Goal: Information Seeking & Learning: Learn about a topic

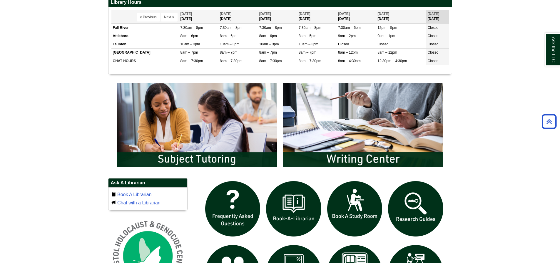
scroll to position [265, 0]
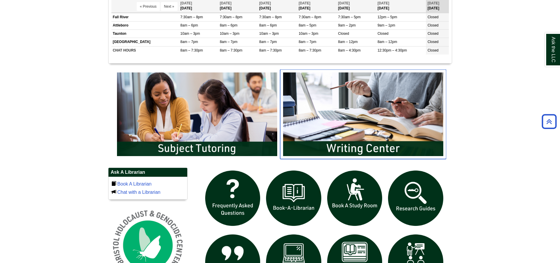
click at [349, 143] on img "slideshow" at bounding box center [363, 113] width 166 height 89
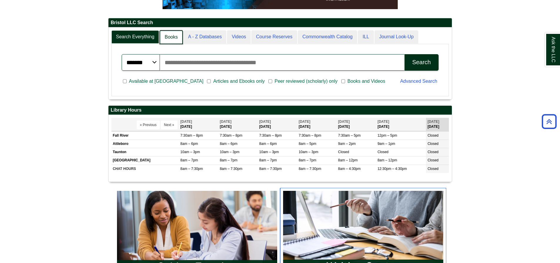
scroll to position [3, 3]
click at [175, 34] on link "Books" at bounding box center [171, 37] width 23 height 14
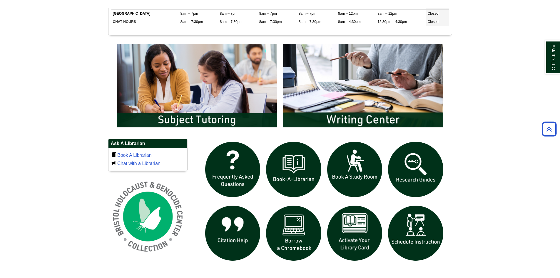
scroll to position [323, 0]
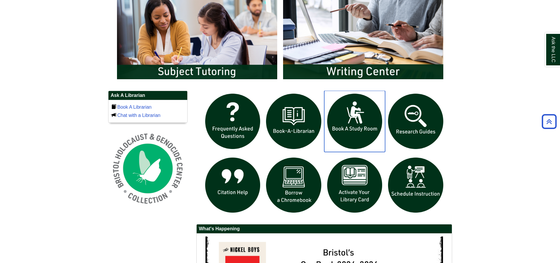
click at [344, 116] on img "slideshow" at bounding box center [354, 121] width 61 height 61
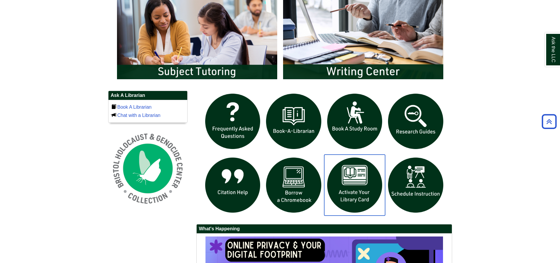
click at [351, 181] on img "slideshow" at bounding box center [354, 184] width 61 height 61
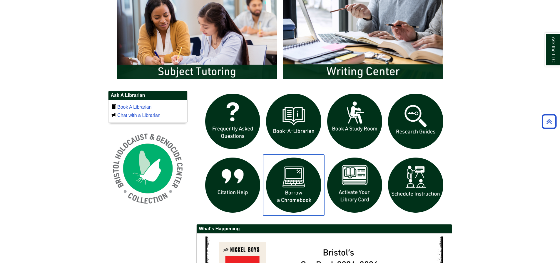
click at [297, 179] on img "slideshow" at bounding box center [293, 184] width 61 height 61
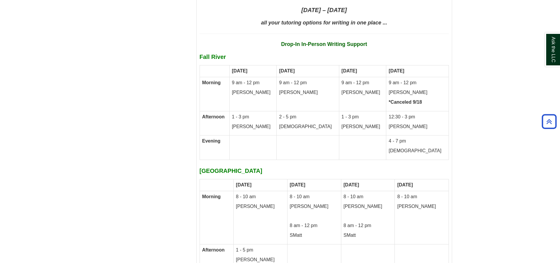
scroll to position [2798, 0]
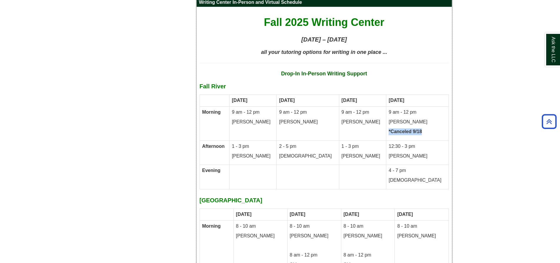
drag, startPoint x: 429, startPoint y: 105, endPoint x: 386, endPoint y: 101, distance: 42.9
click at [390, 106] on tr "Morning 9 am - 12 pm [PERSON_NAME] 9 am - 12 pm [PERSON_NAME] 9 am - 12 pm [PER…" at bounding box center [324, 123] width 249 height 34
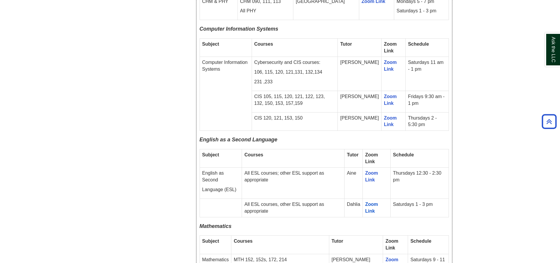
scroll to position [710, 0]
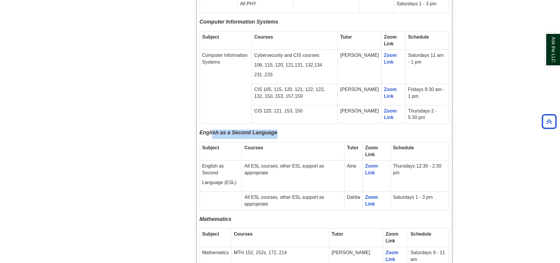
drag, startPoint x: 278, startPoint y: 126, endPoint x: 213, endPoint y: 127, distance: 65.3
click at [213, 129] on p "English as a Second Language" at bounding box center [324, 133] width 249 height 9
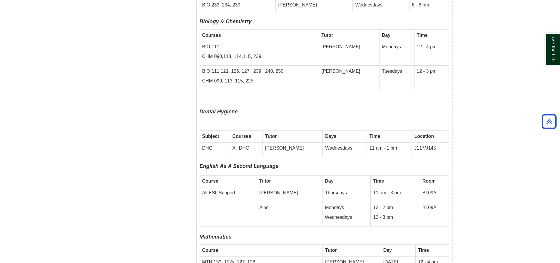
scroll to position [1651, 0]
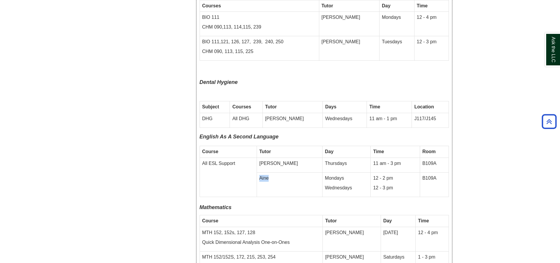
drag, startPoint x: 286, startPoint y: 157, endPoint x: 266, endPoint y: 155, distance: 19.5
click at [269, 172] on td "Aine" at bounding box center [290, 184] width 66 height 24
drag, startPoint x: 238, startPoint y: 144, endPoint x: 221, endPoint y: 147, distance: 17.8
click at [221, 158] on td "All ESL Support" at bounding box center [228, 177] width 57 height 39
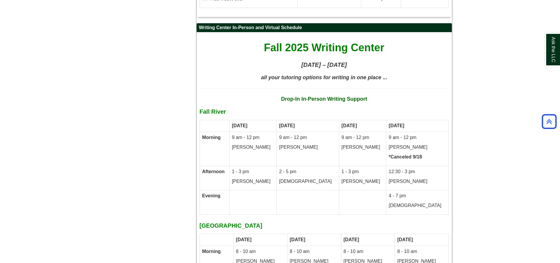
scroll to position [2768, 0]
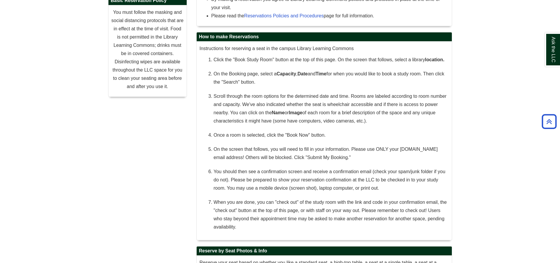
scroll to position [195, 0]
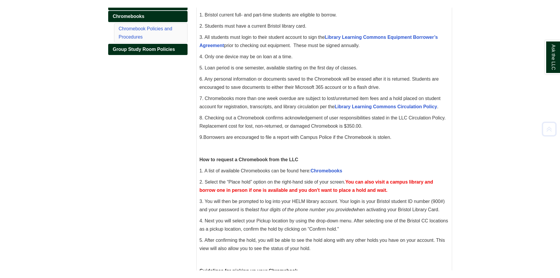
scroll to position [176, 0]
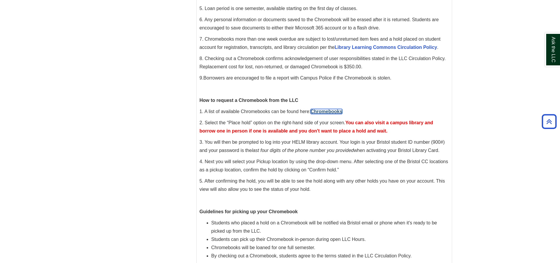
click at [325, 110] on link "Chromebooks" at bounding box center [327, 111] width 32 height 5
